Goal: Navigation & Orientation: Find specific page/section

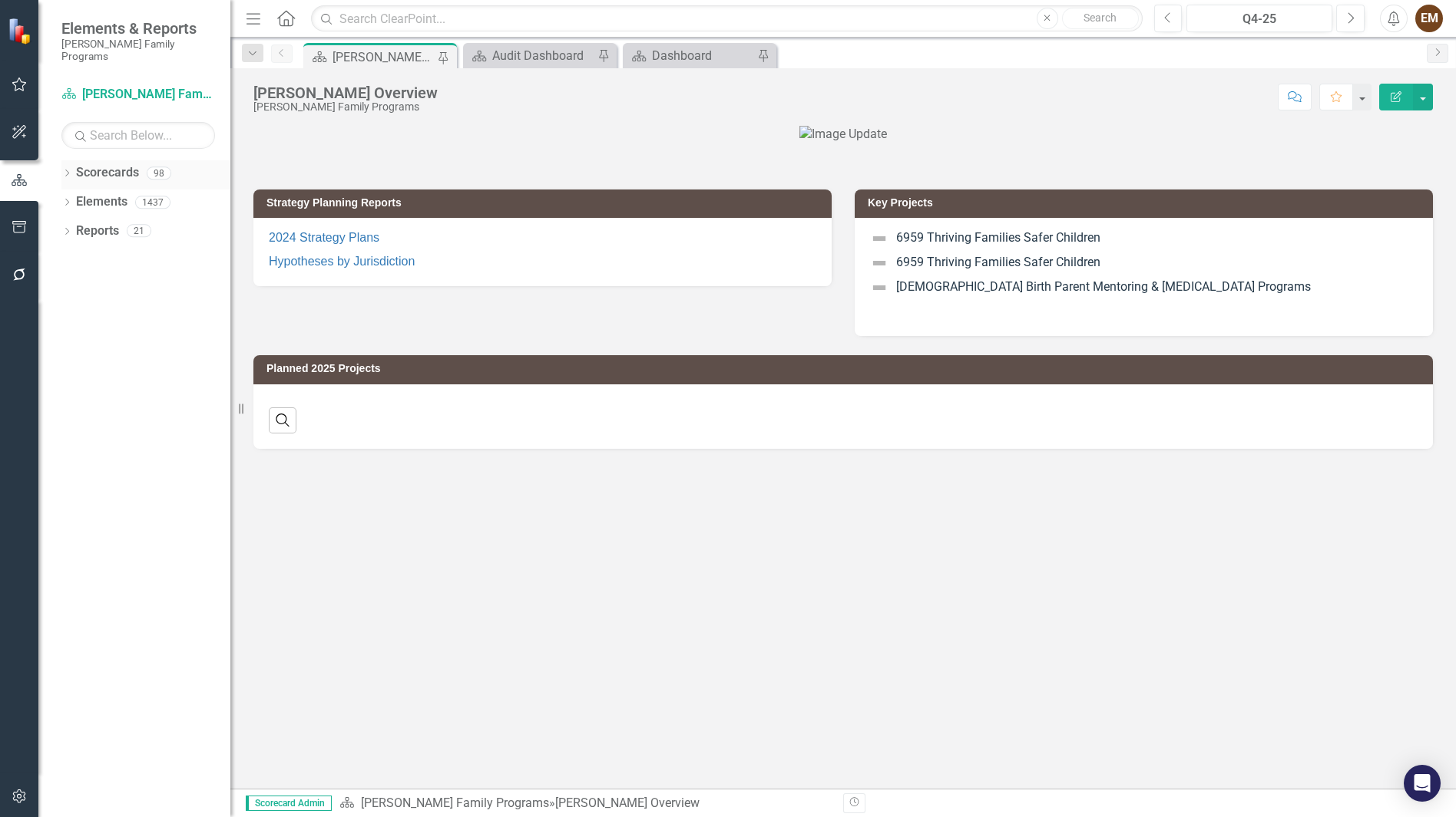
click at [63, 170] on icon "Dropdown" at bounding box center [67, 174] width 11 height 9
click at [79, 198] on icon "Dropdown" at bounding box center [75, 202] width 12 height 9
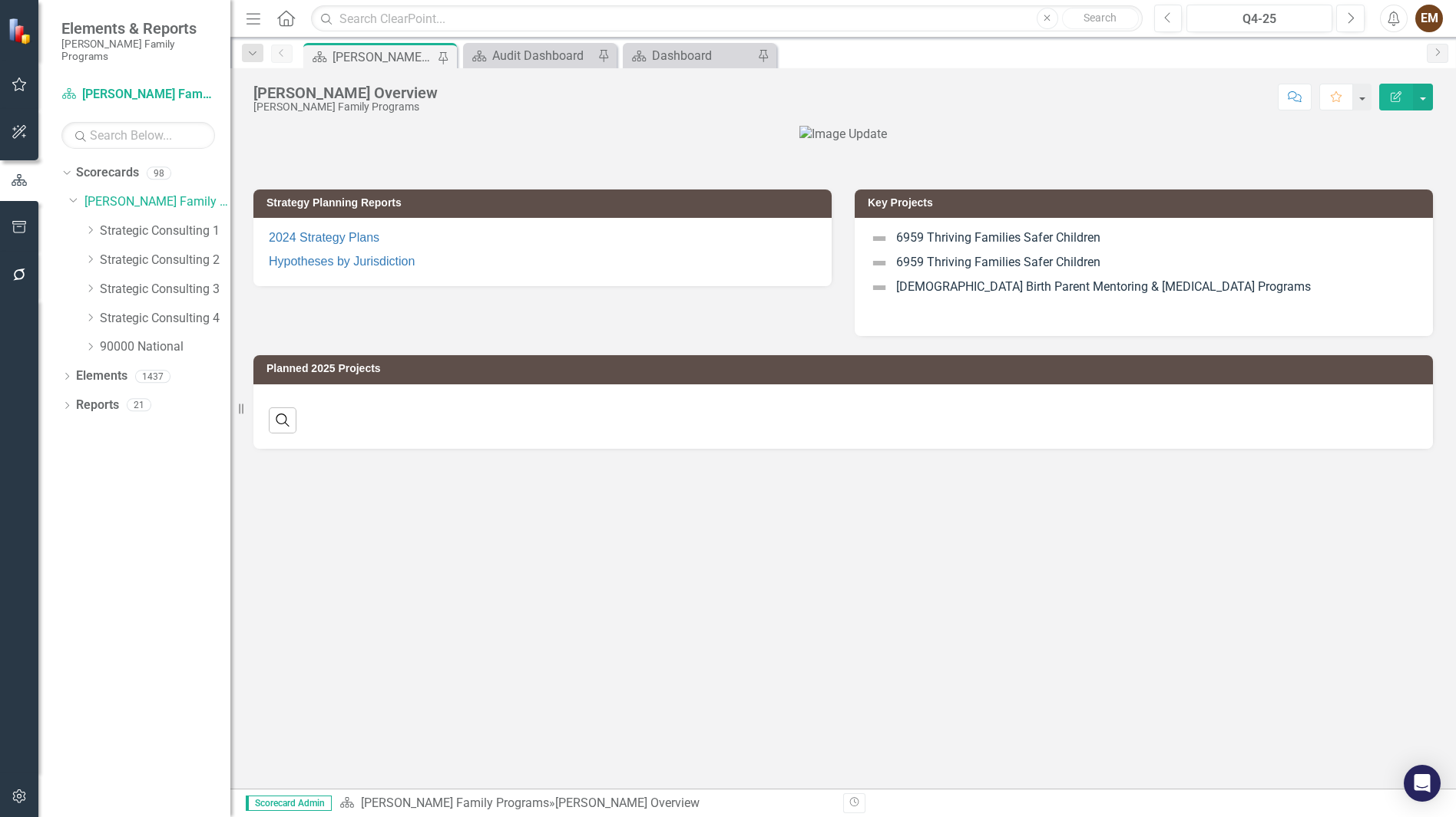
click at [76, 285] on div "Dropdown Strategic Consulting 3" at bounding box center [150, 291] width 162 height 29
click at [86, 277] on div "Dropdown Strategic Consulting 3" at bounding box center [158, 289] width 146 height 25
click at [95, 284] on icon "Dropdown" at bounding box center [90, 289] width 12 height 9
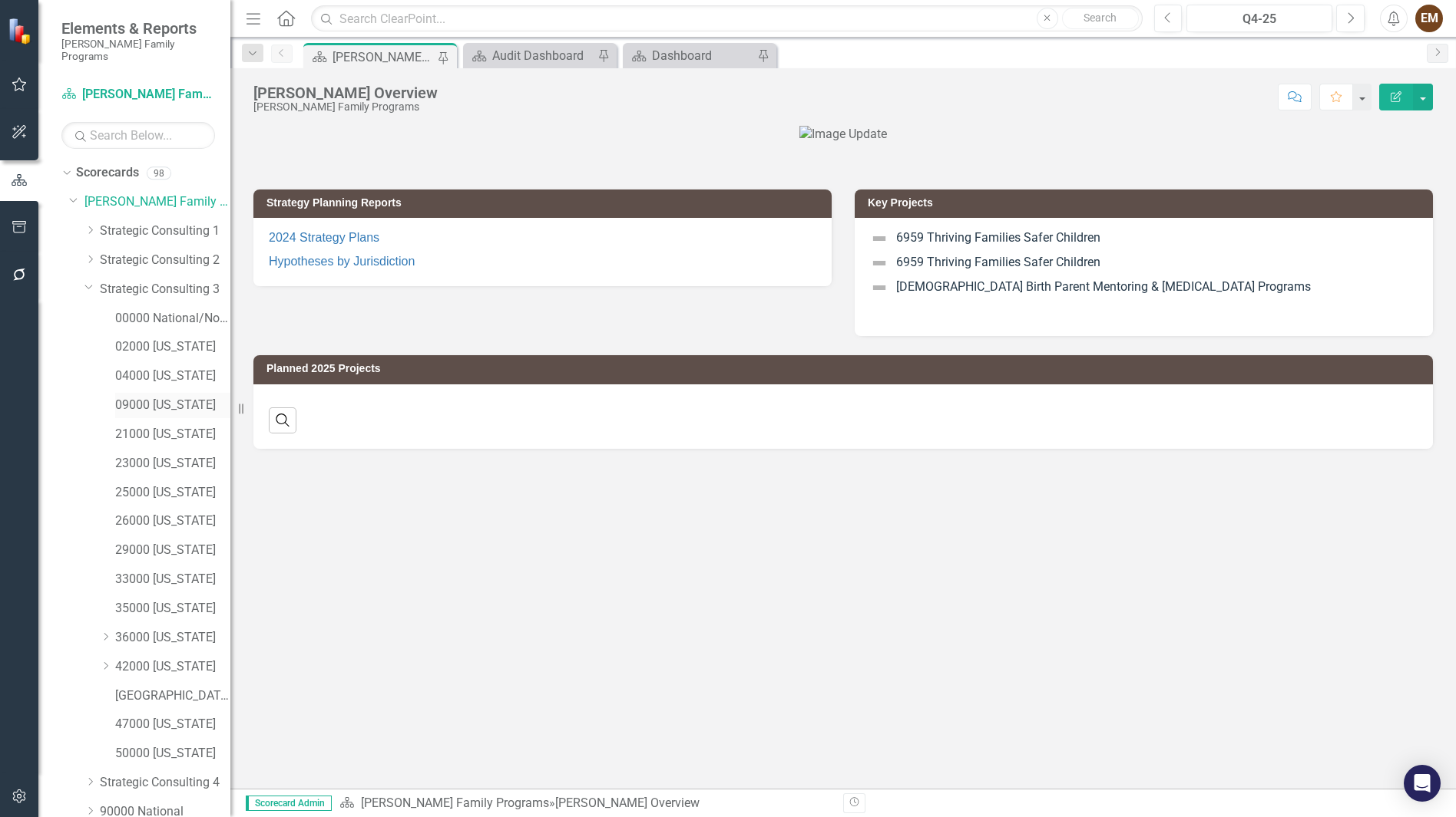
click at [156, 397] on link "09000 [US_STATE]" at bounding box center [173, 405] width 115 height 18
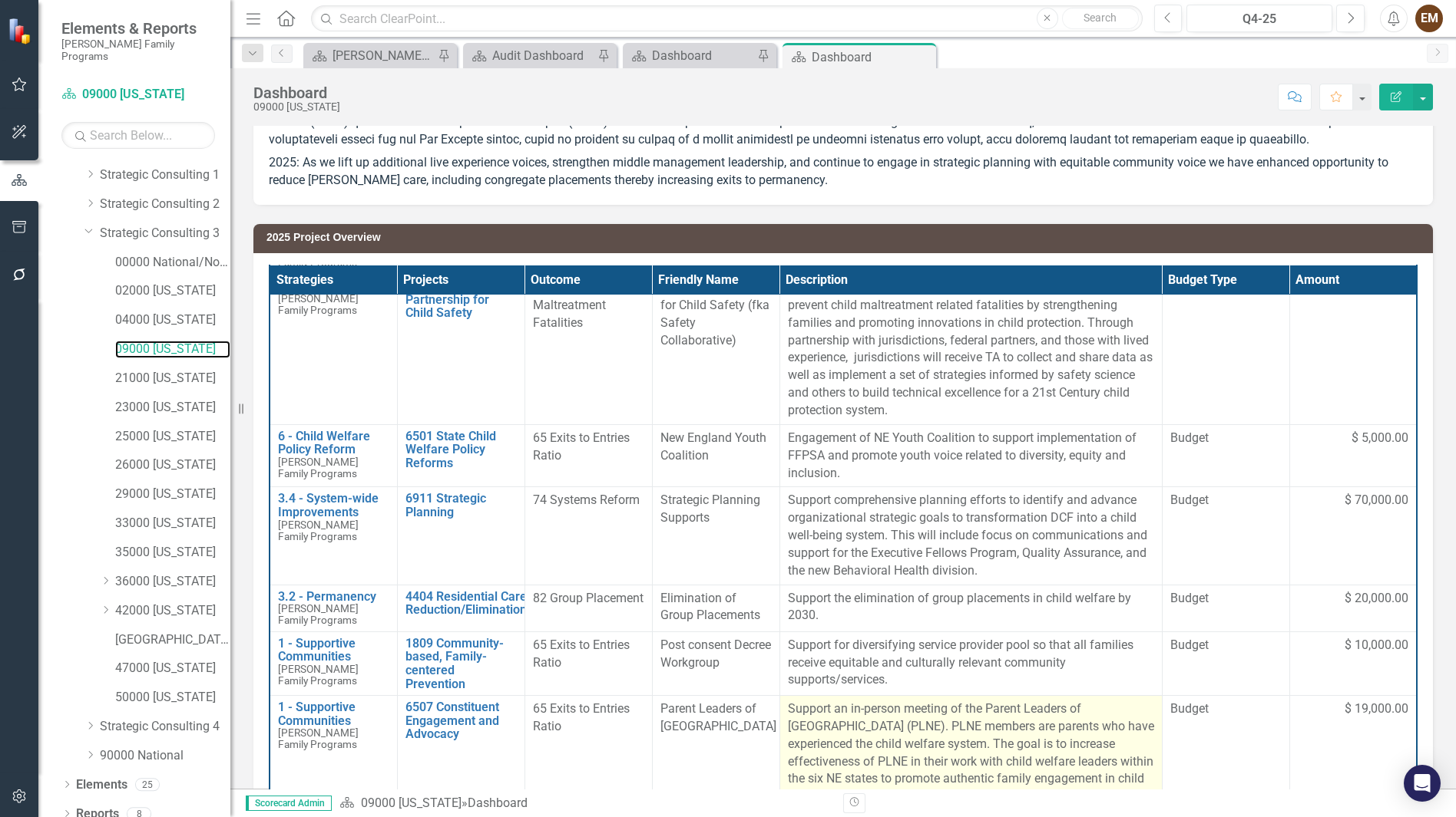
scroll to position [291, 0]
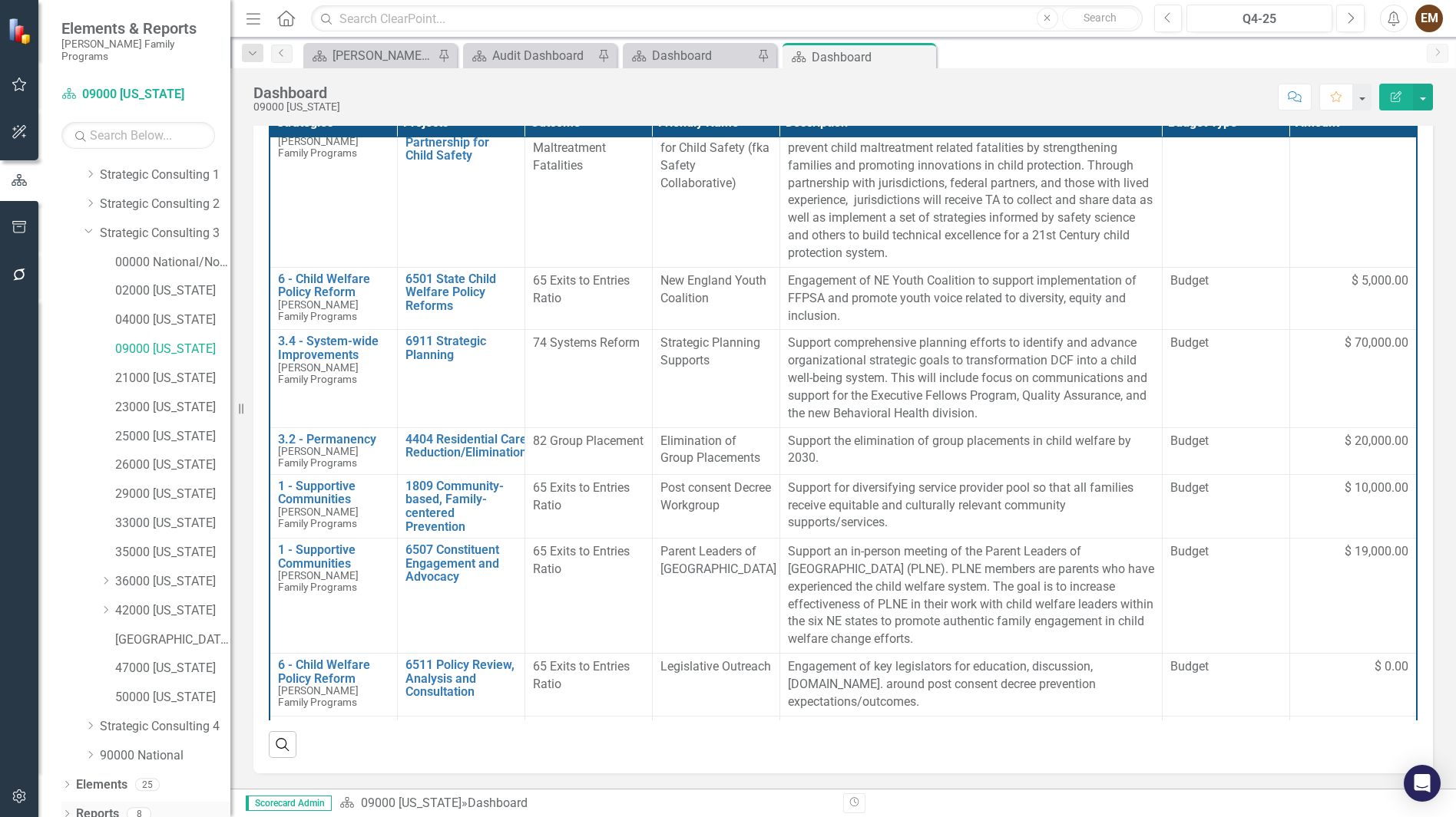
click at [61, 812] on icon "Dropdown" at bounding box center [67, 815] width 11 height 9
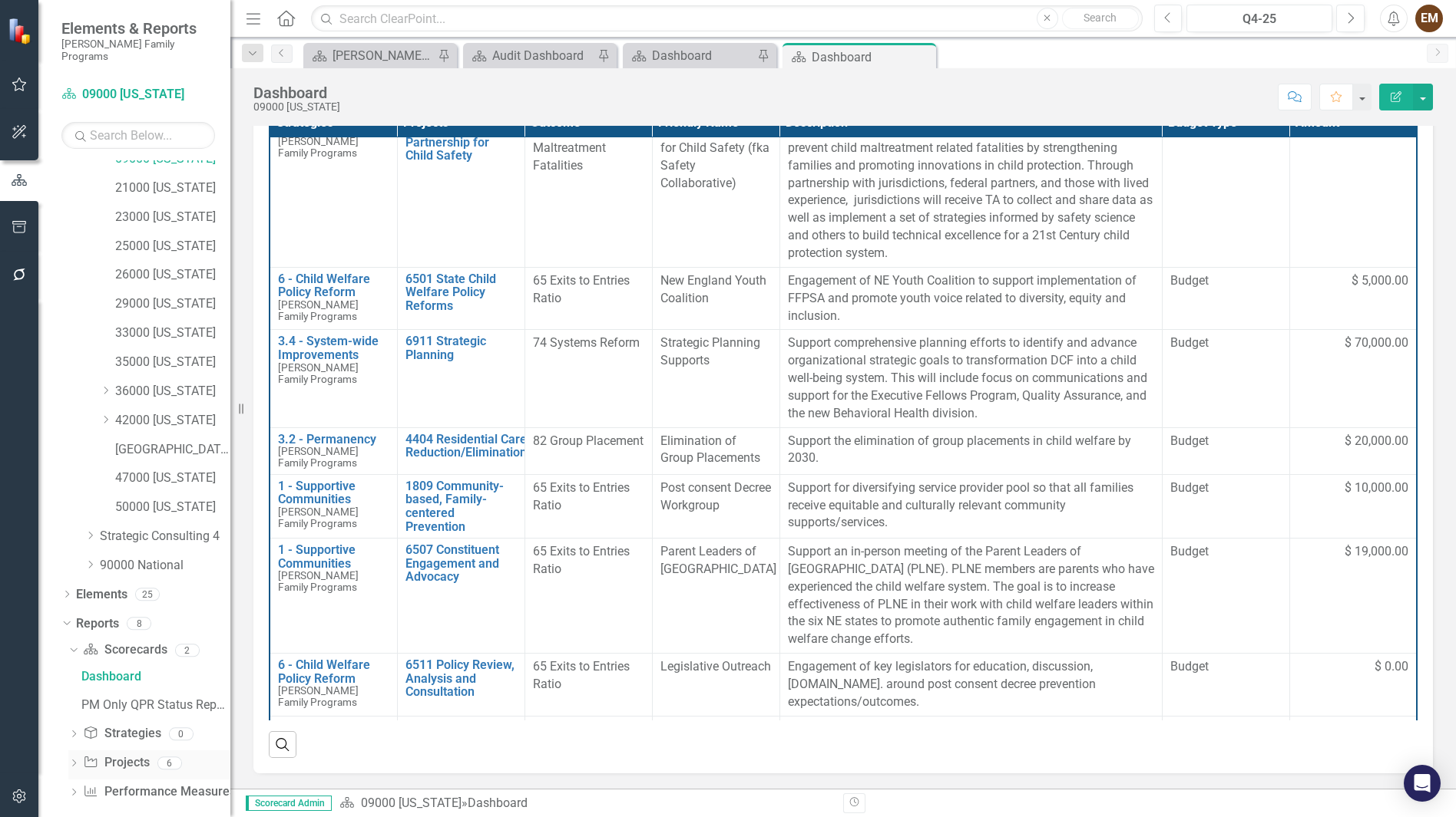
click at [75, 761] on icon "Dropdown" at bounding box center [74, 764] width 11 height 9
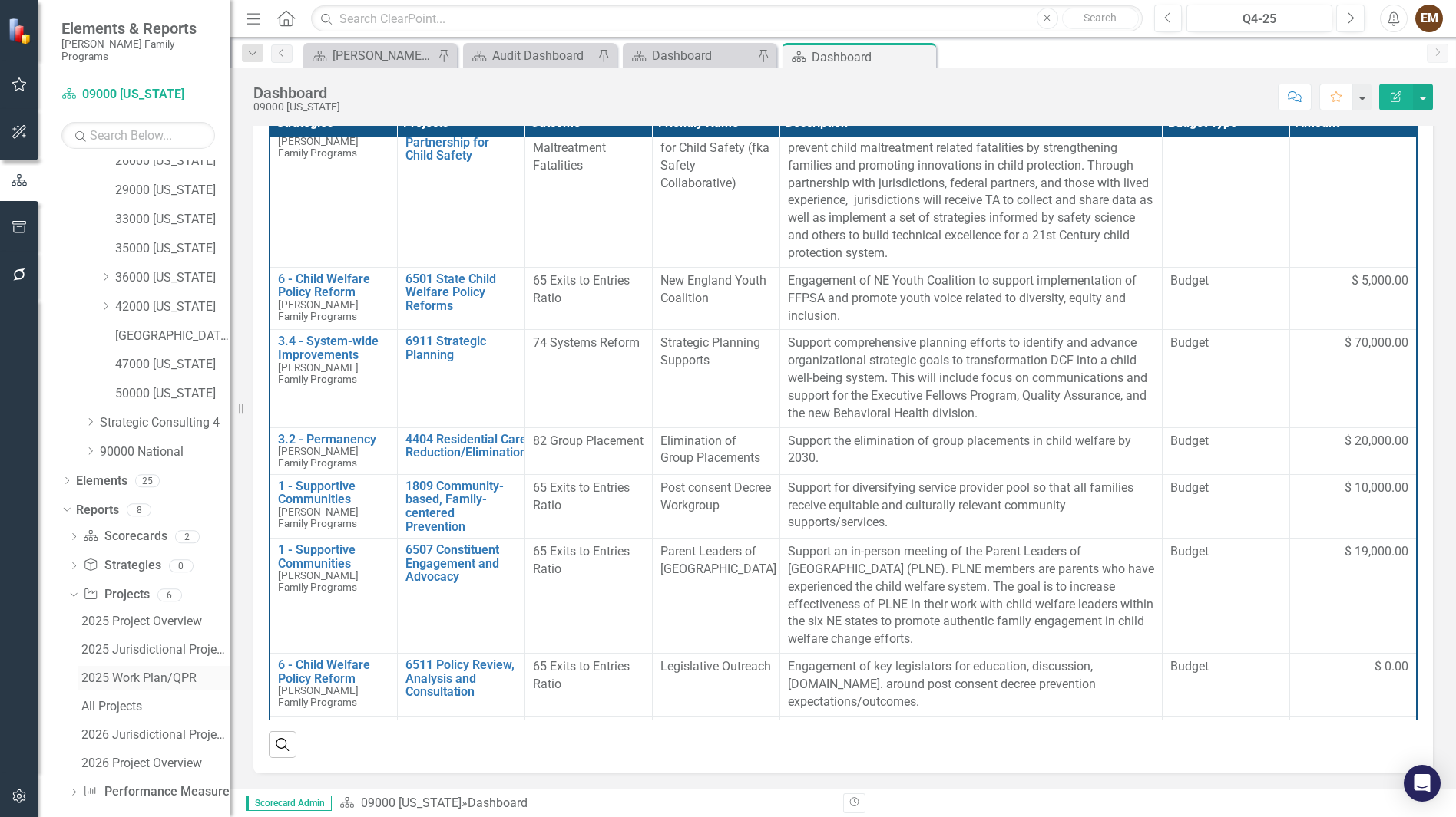
click at [133, 671] on div "2025 Work Plan/QPR" at bounding box center [156, 678] width 149 height 14
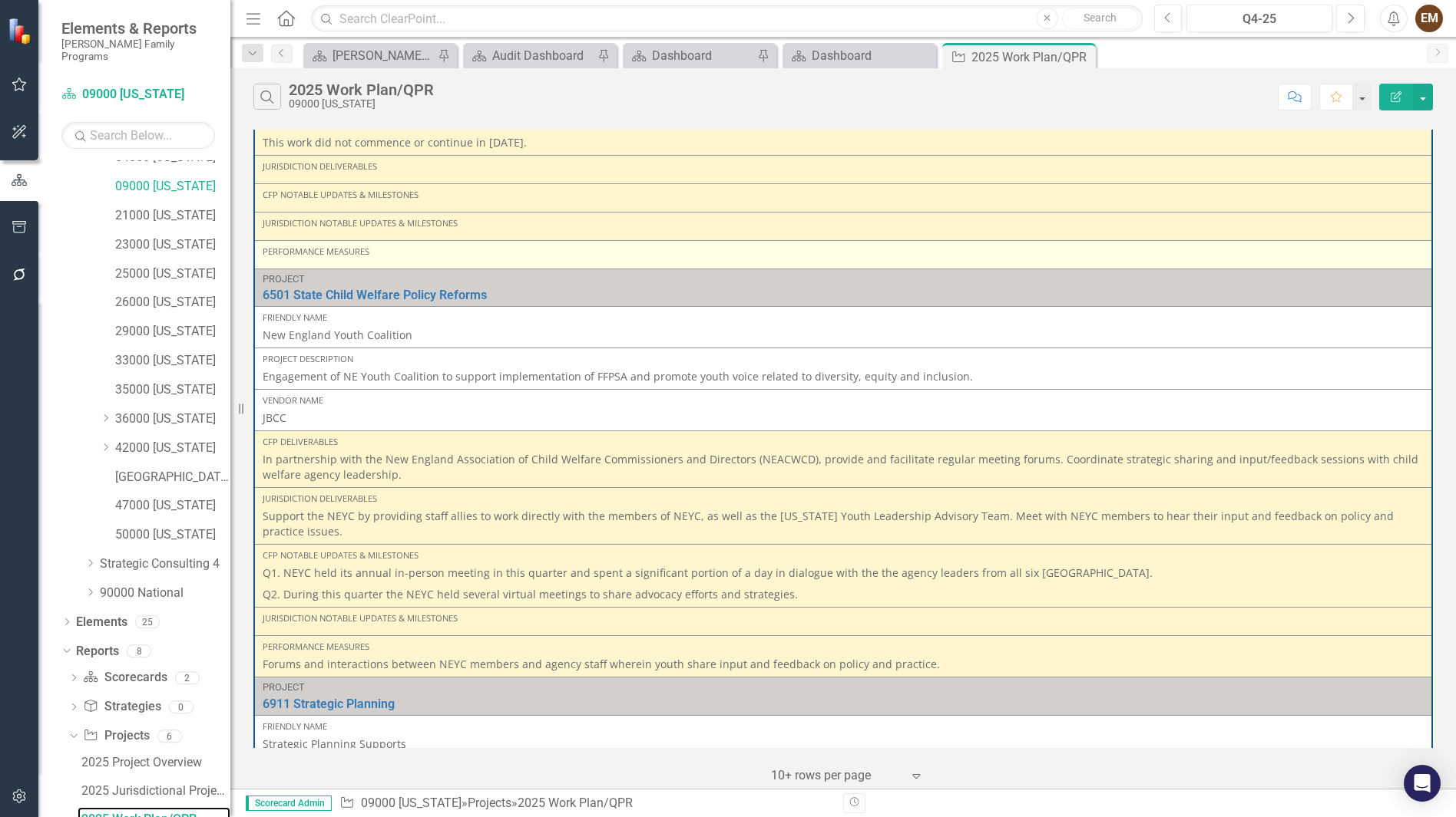
scroll to position [1150, 0]
